Goal: Task Accomplishment & Management: Use online tool/utility

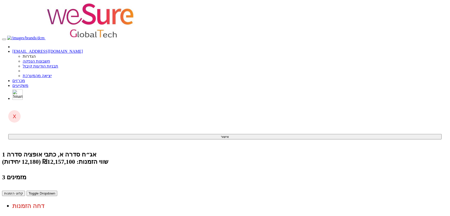
click at [25, 78] on link "מכרזים" at bounding box center [18, 80] width 13 height 4
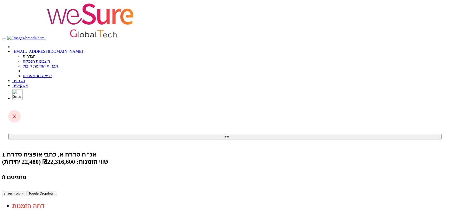
click at [25, 78] on link "מכרזים" at bounding box center [18, 80] width 13 height 4
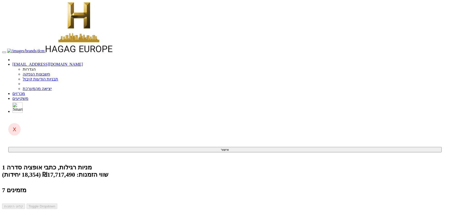
click at [25, 91] on link "מכרזים" at bounding box center [18, 93] width 13 height 4
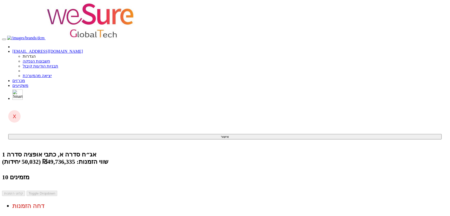
click at [25, 78] on link "מכרזים" at bounding box center [18, 80] width 13 height 4
